Goal: Task Accomplishment & Management: Manage account settings

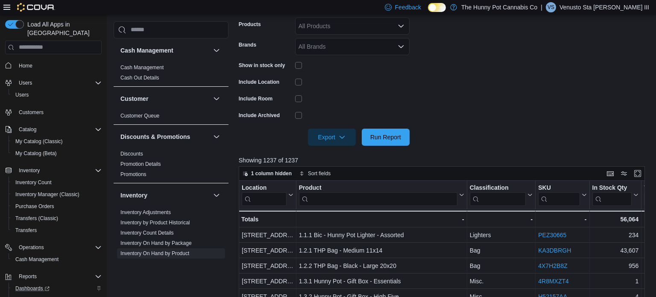
scroll to position [180, 0]
click at [36, 256] on span "Cash Management" at bounding box center [36, 259] width 43 height 7
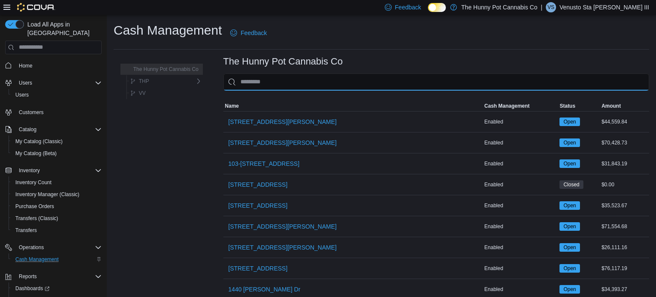
click at [261, 81] on input "This is a search bar. As you type, the results lower in the page will automatic…" at bounding box center [436, 81] width 426 height 17
type input "*"
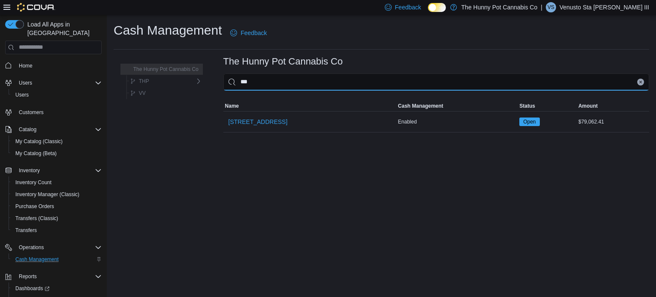
type input "****"
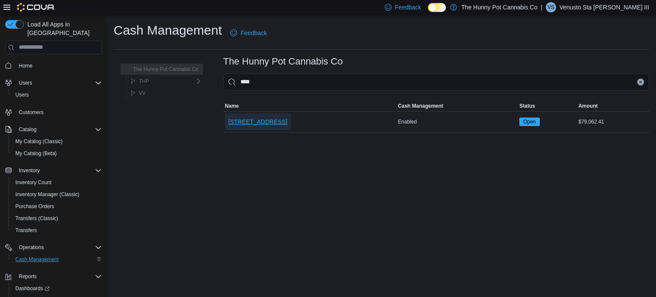
click at [256, 122] on span "[STREET_ADDRESS]" at bounding box center [258, 121] width 59 height 9
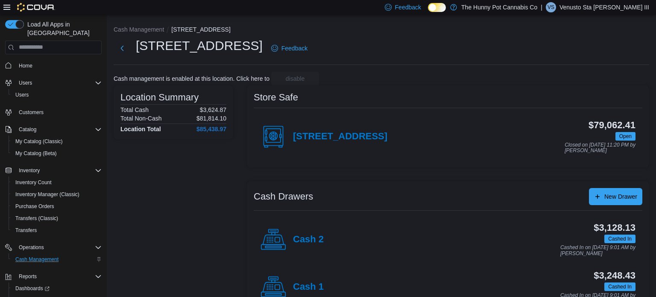
click at [301, 245] on div "Cash 2" at bounding box center [292, 240] width 63 height 26
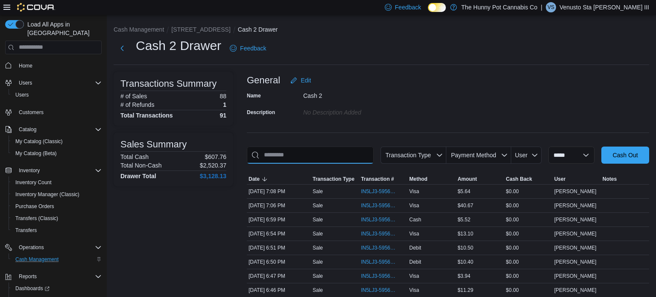
click at [287, 156] on input "This is a search bar. As you type, the results lower in the page will automatic…" at bounding box center [310, 155] width 127 height 17
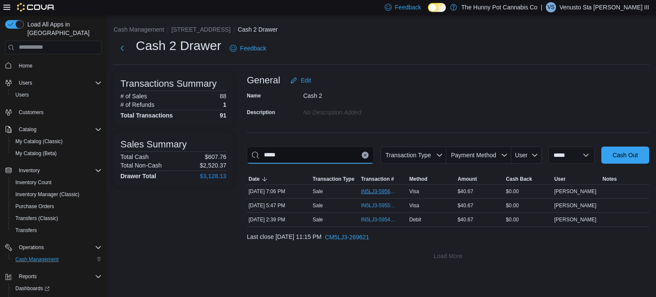
type input "*****"
click at [374, 191] on span "IN5LJ3-5956769" at bounding box center [379, 191] width 36 height 7
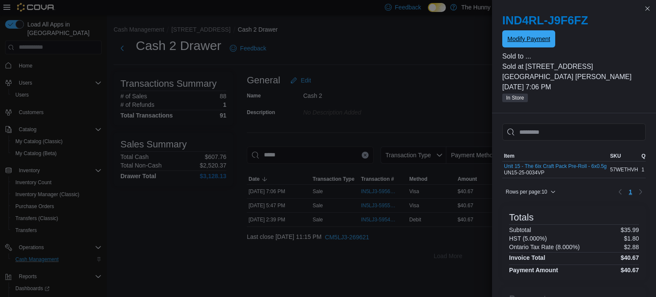
click at [519, 40] on span "Modify Payment" at bounding box center [529, 39] width 43 height 9
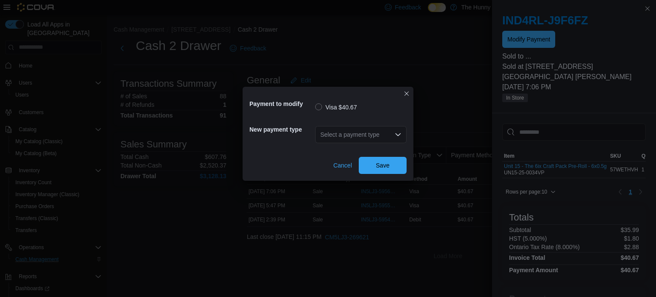
click at [328, 135] on div "Select a payment type" at bounding box center [360, 134] width 91 height 17
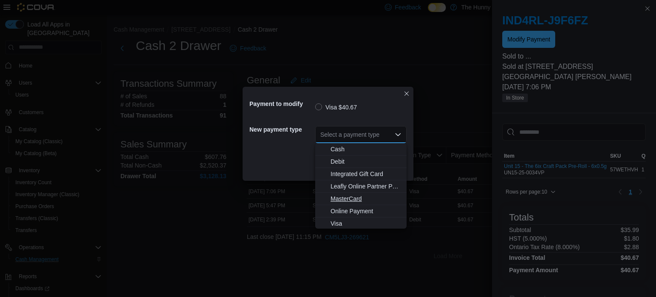
click at [349, 201] on span "MasterCard" at bounding box center [366, 198] width 71 height 9
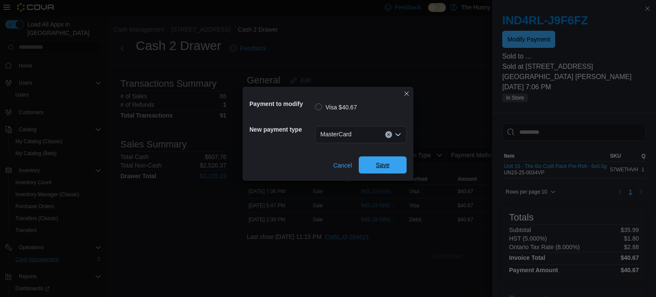
click at [391, 167] on span "Save" at bounding box center [383, 164] width 38 height 17
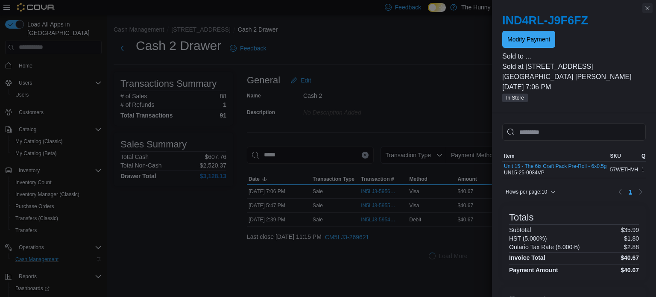
click at [649, 7] on button "Close this dialog" at bounding box center [648, 8] width 10 height 10
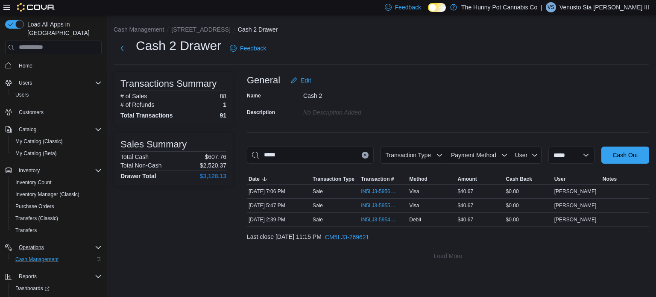
scroll to position [26, 0]
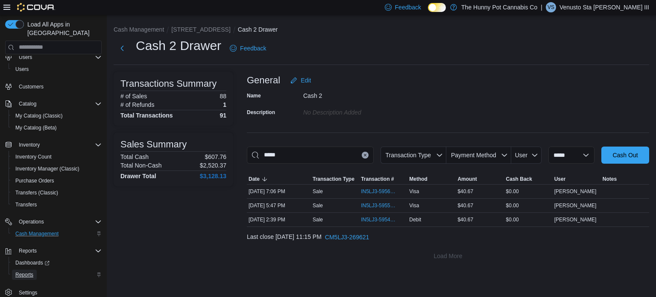
click at [24, 271] on span "Reports" at bounding box center [24, 274] width 18 height 7
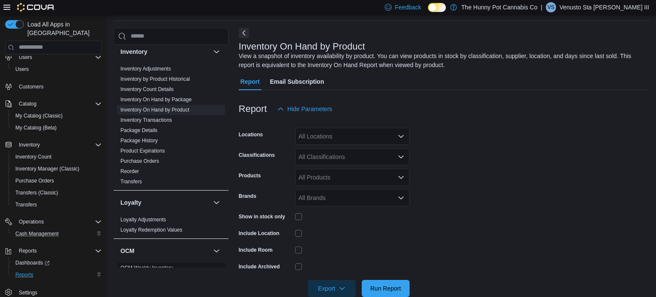
scroll to position [154, 0]
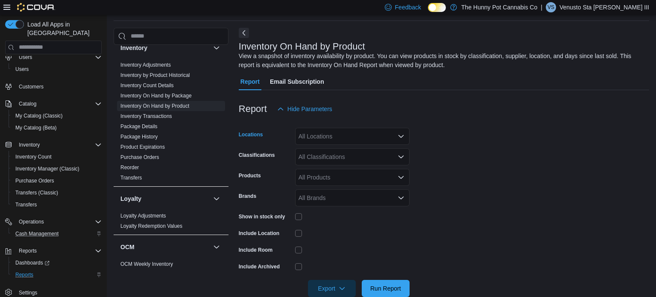
click at [334, 142] on div "All Locations" at bounding box center [352, 136] width 115 height 17
type input "****"
click at [347, 153] on span "[STREET_ADDRESS]" at bounding box center [347, 151] width 59 height 9
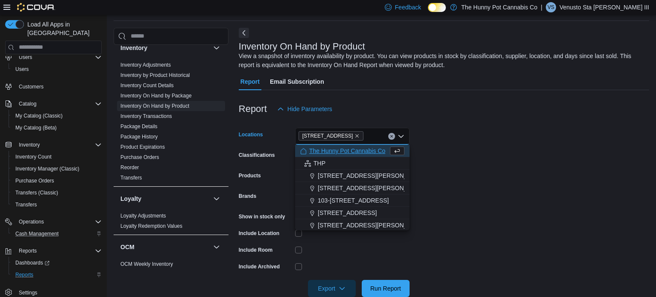
click at [441, 168] on form "Locations [STREET_ADDRESS] Selected. [STREET_ADDRESS] Backspace to delete [STRE…" at bounding box center [444, 206] width 411 height 179
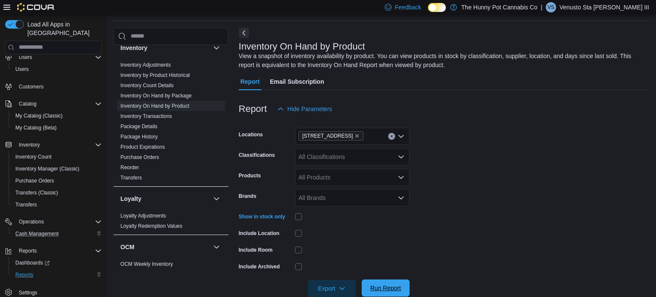
click at [388, 287] on span "Run Report" at bounding box center [385, 288] width 31 height 9
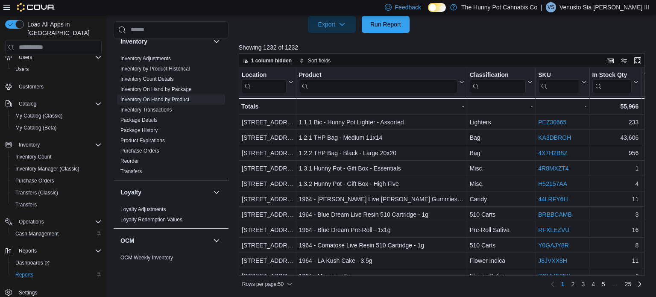
scroll to position [289, 0]
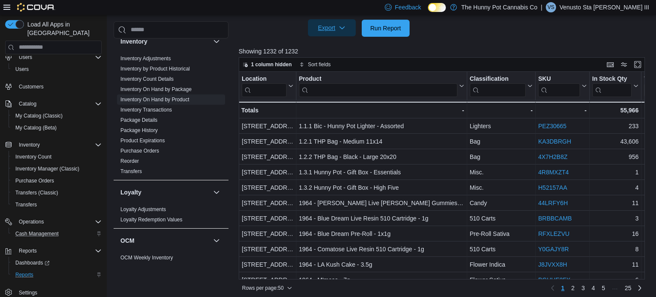
click at [332, 28] on span "Export" at bounding box center [332, 27] width 38 height 17
click at [338, 48] on button "Export to Excel" at bounding box center [333, 45] width 49 height 17
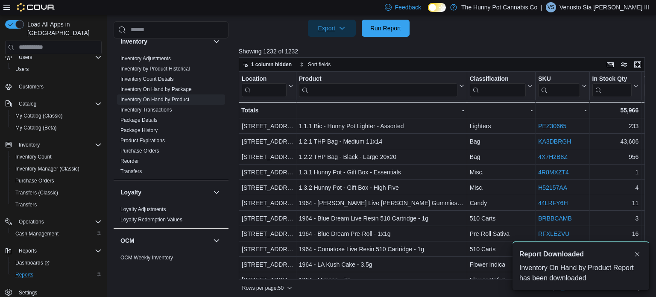
scroll to position [0, 0]
